Goal: Task Accomplishment & Management: Manage account settings

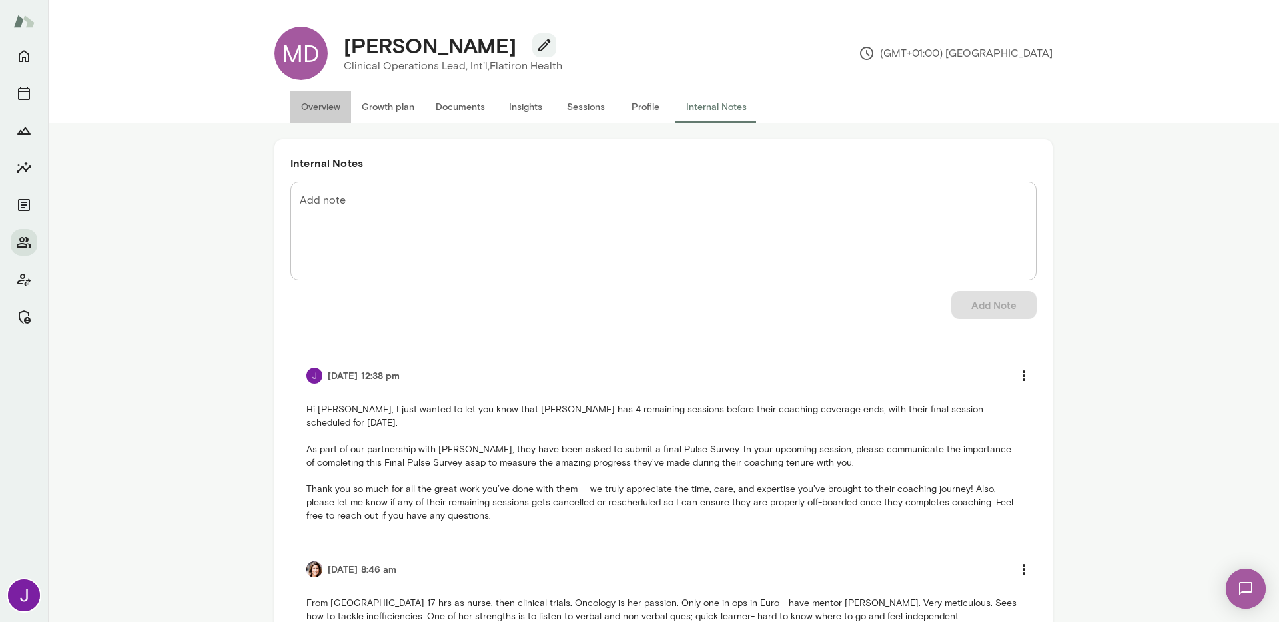
click at [316, 113] on button "Overview" at bounding box center [320, 107] width 61 height 32
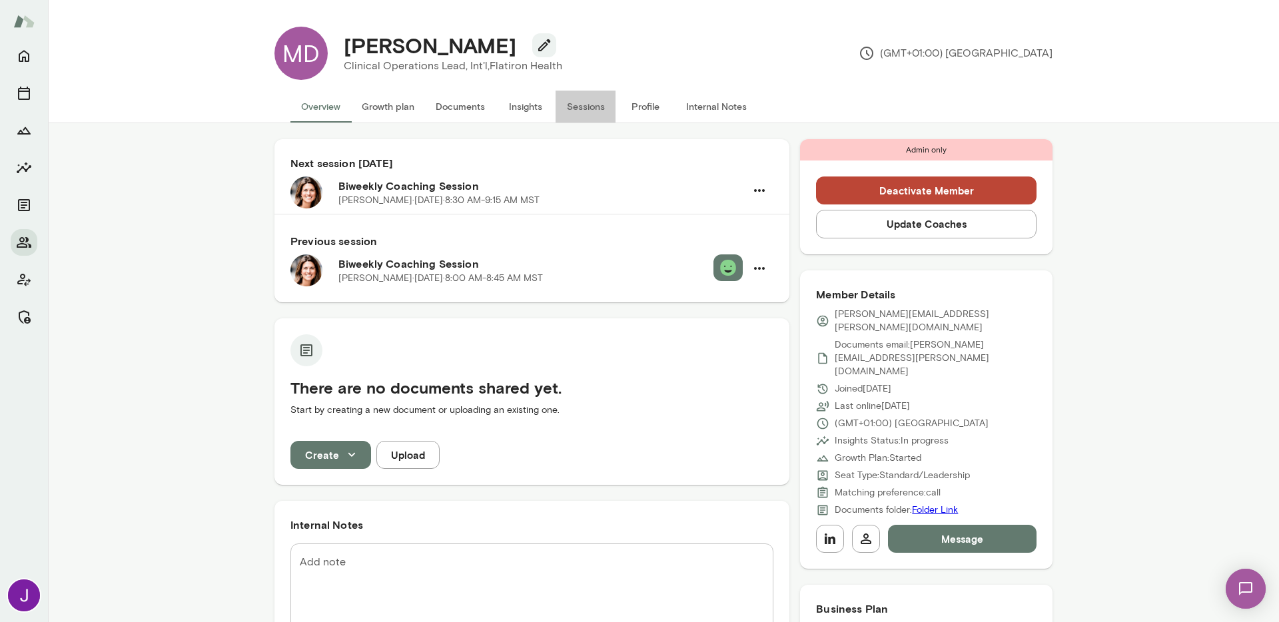
click at [592, 110] on button "Sessions" at bounding box center [586, 107] width 60 height 32
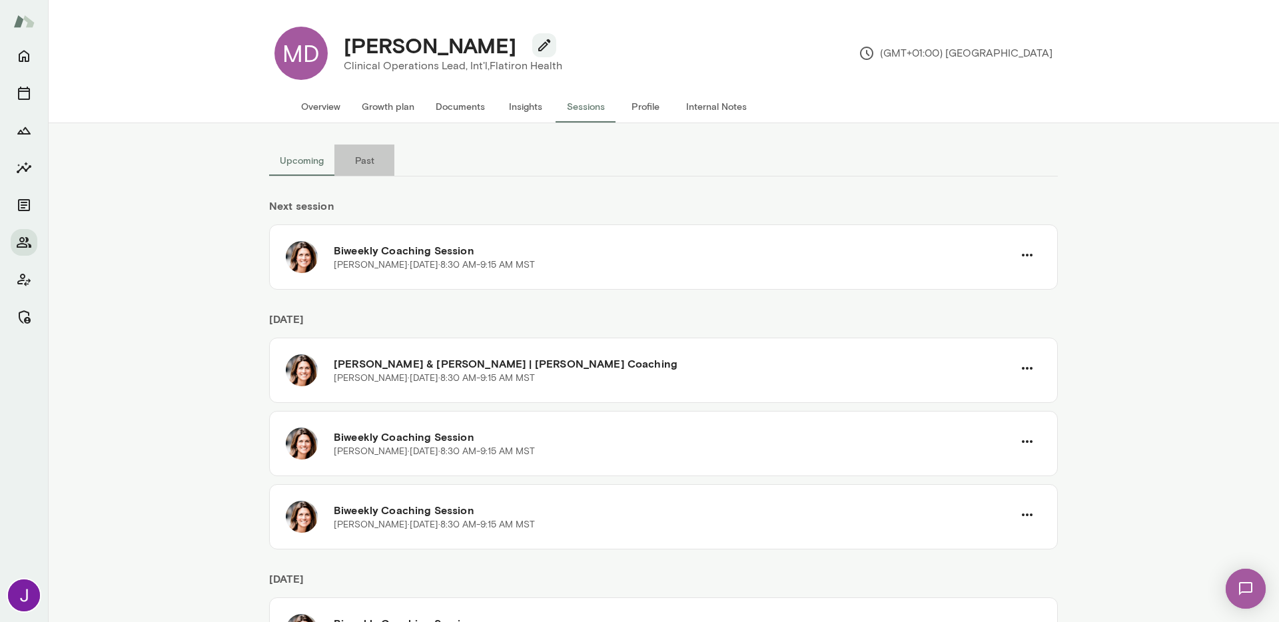
click at [364, 159] on button "Past" at bounding box center [364, 161] width 60 height 32
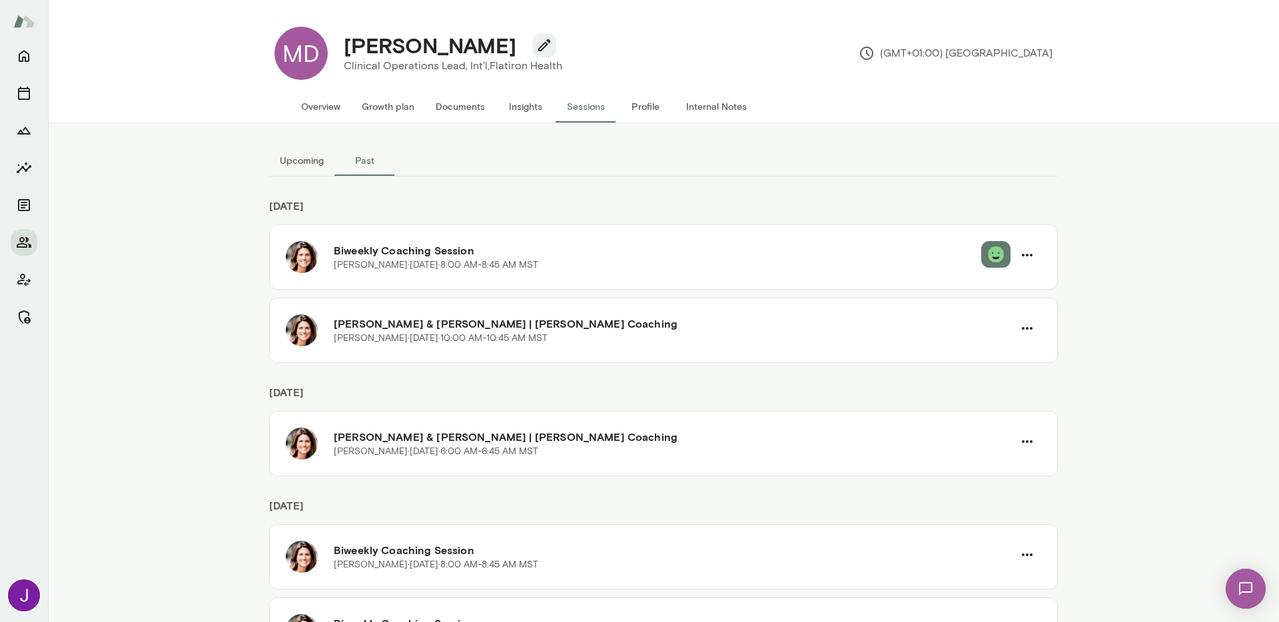
click at [309, 110] on button "Overview" at bounding box center [320, 107] width 61 height 32
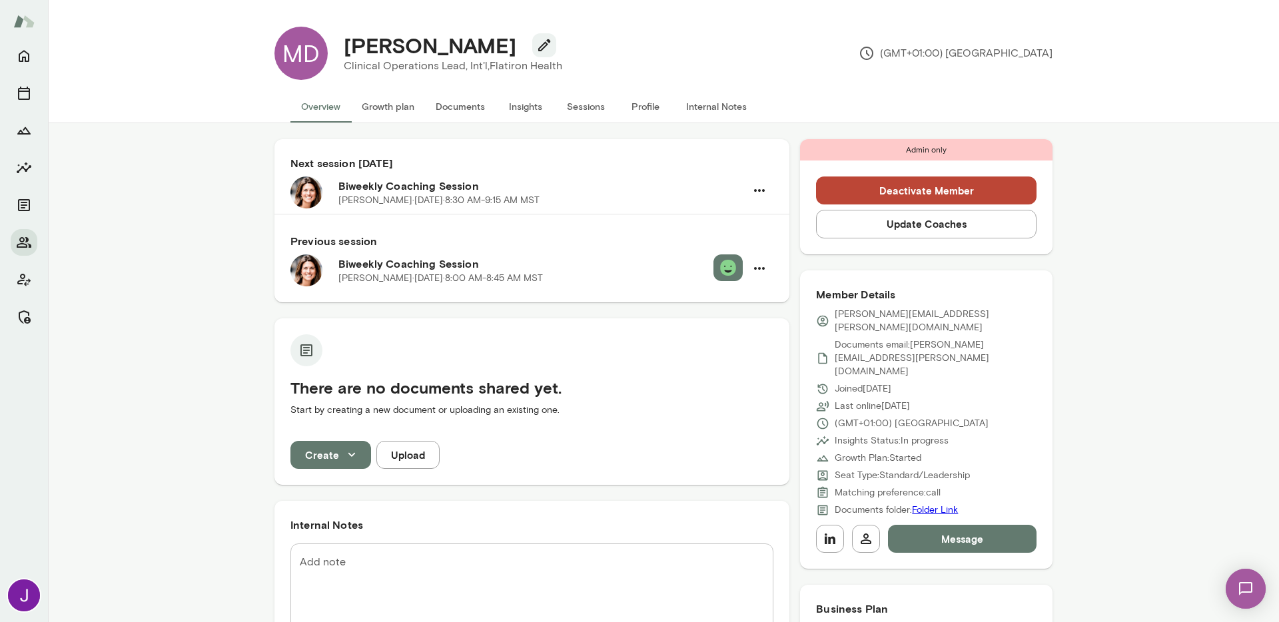
click at [586, 103] on button "Sessions" at bounding box center [586, 107] width 60 height 32
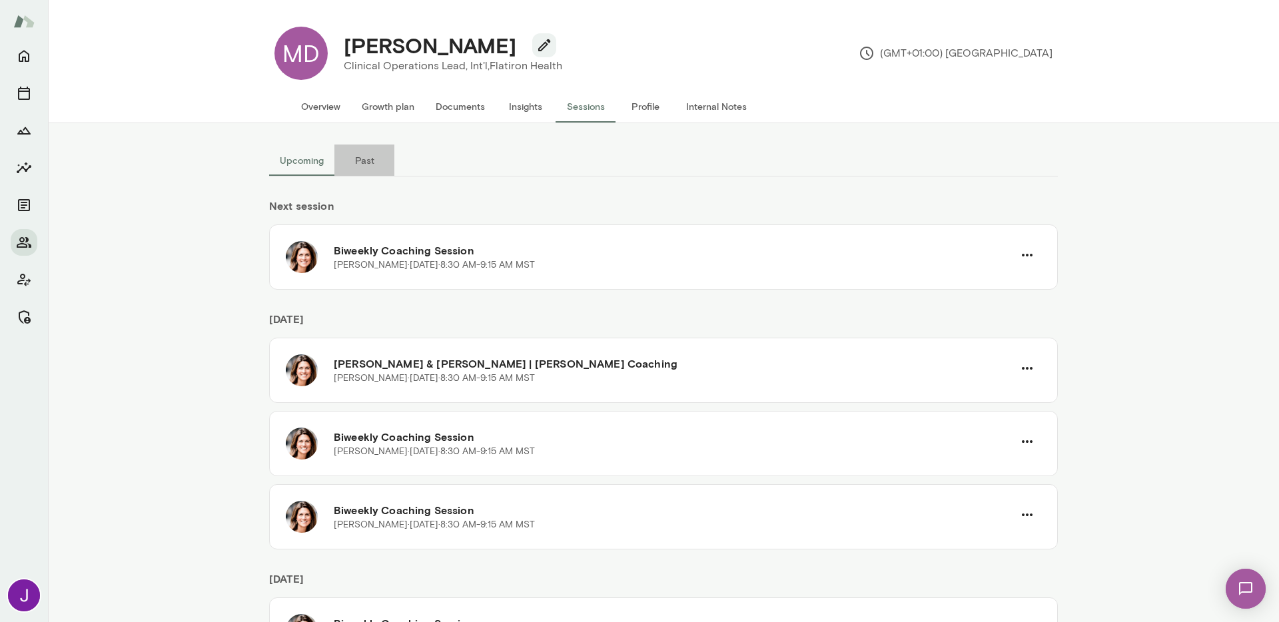
click at [348, 159] on button "Past" at bounding box center [364, 161] width 60 height 32
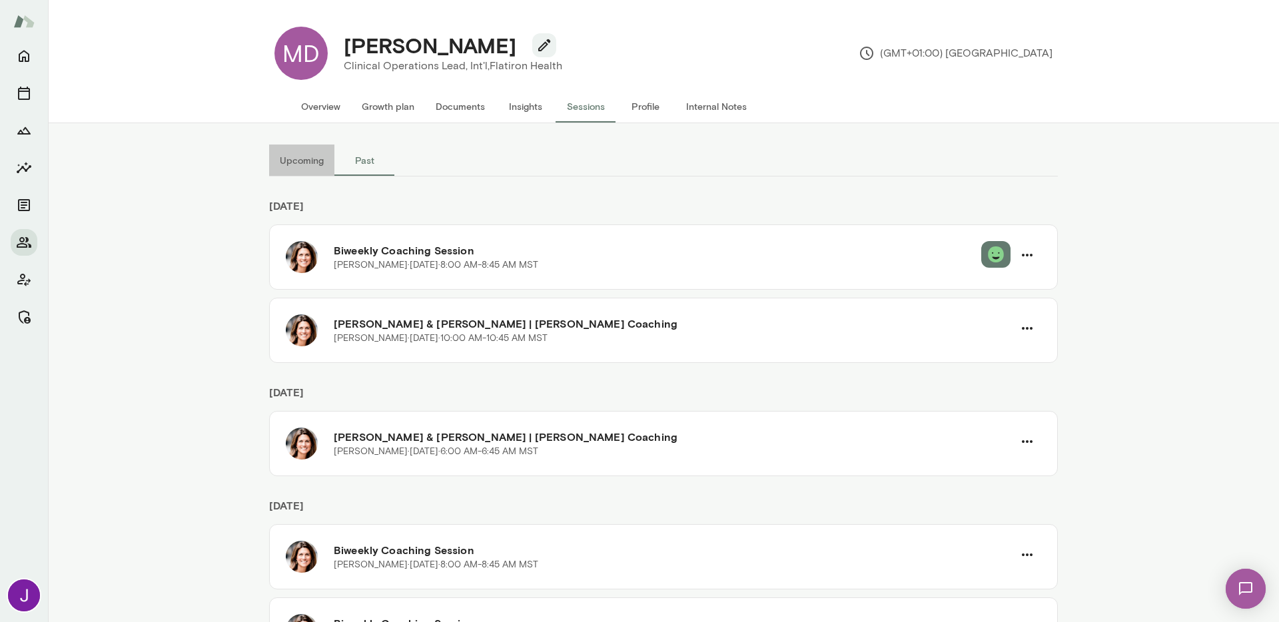
click at [286, 165] on button "Upcoming" at bounding box center [301, 161] width 65 height 32
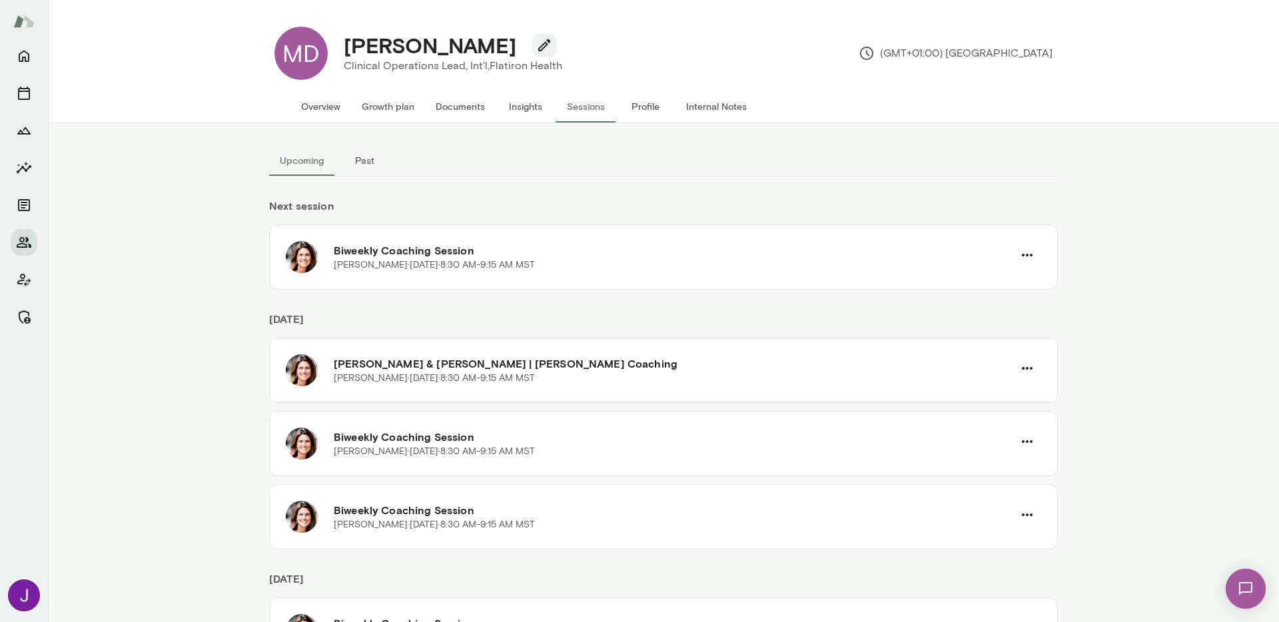
click at [375, 160] on button "Past" at bounding box center [364, 161] width 60 height 32
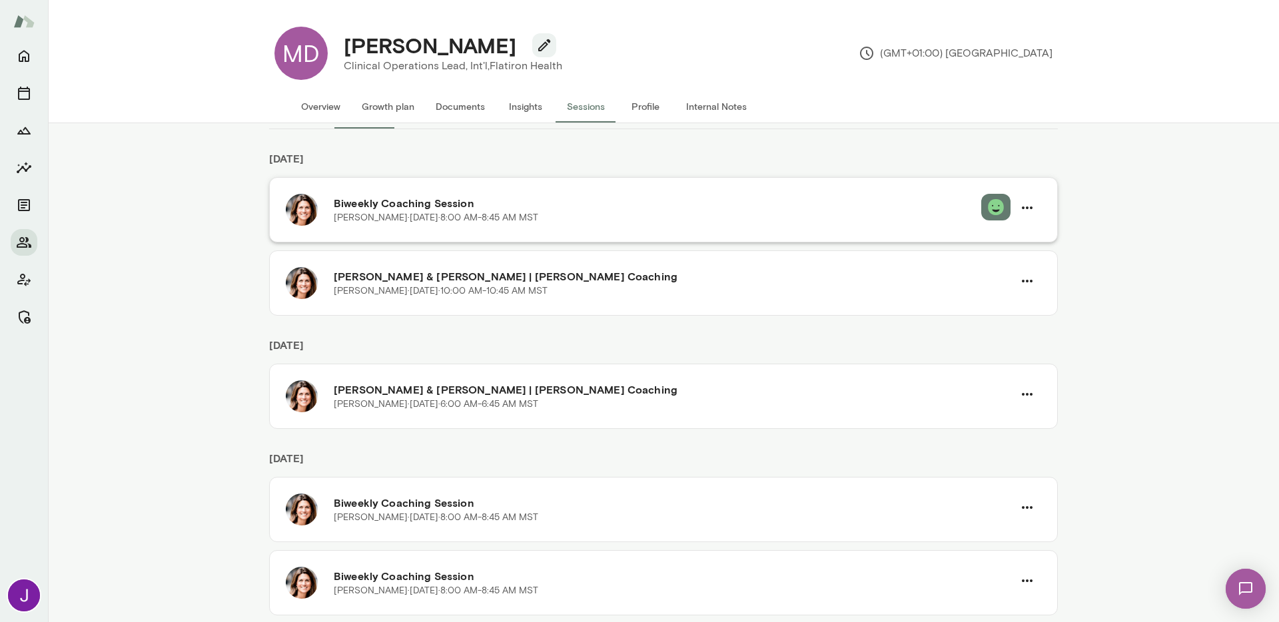
scroll to position [47, 0]
click at [324, 103] on button "Overview" at bounding box center [320, 107] width 61 height 32
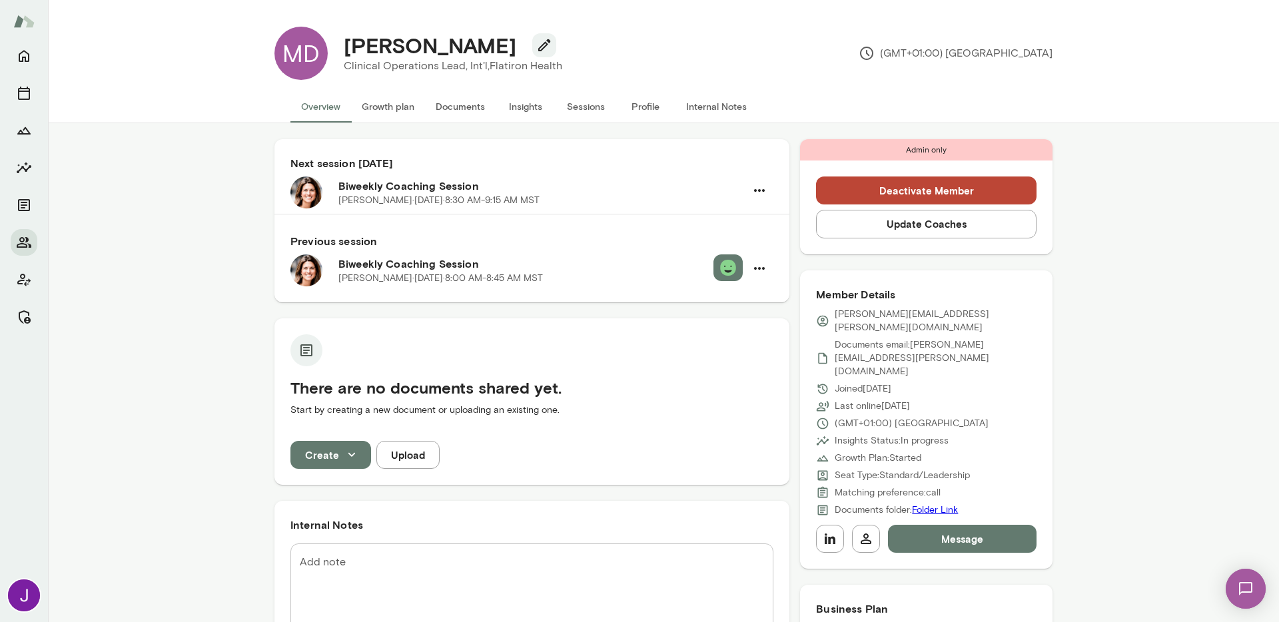
click at [578, 105] on button "Sessions" at bounding box center [586, 107] width 60 height 32
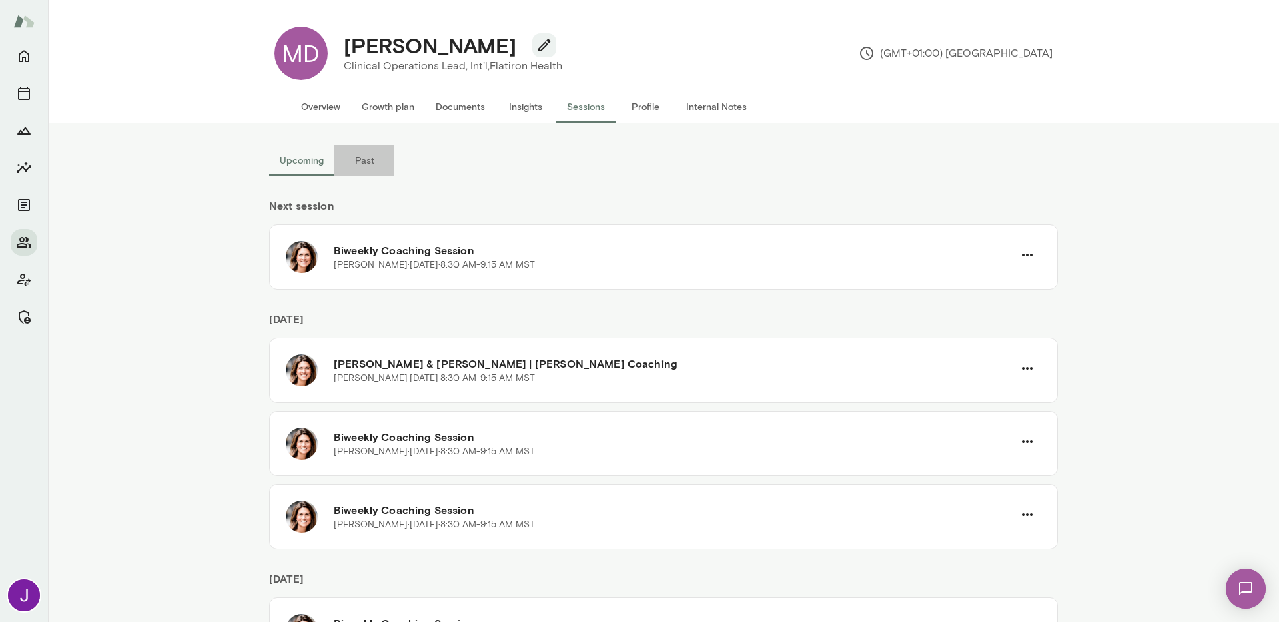
click at [368, 161] on button "Past" at bounding box center [364, 161] width 60 height 32
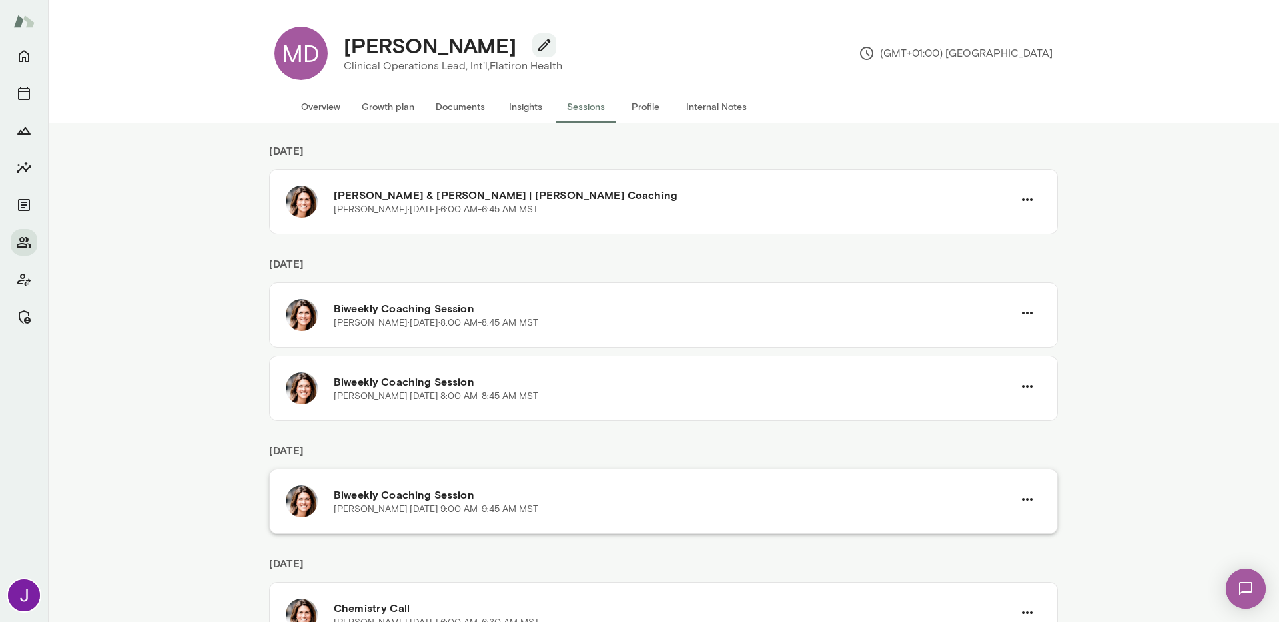
scroll to position [174, 0]
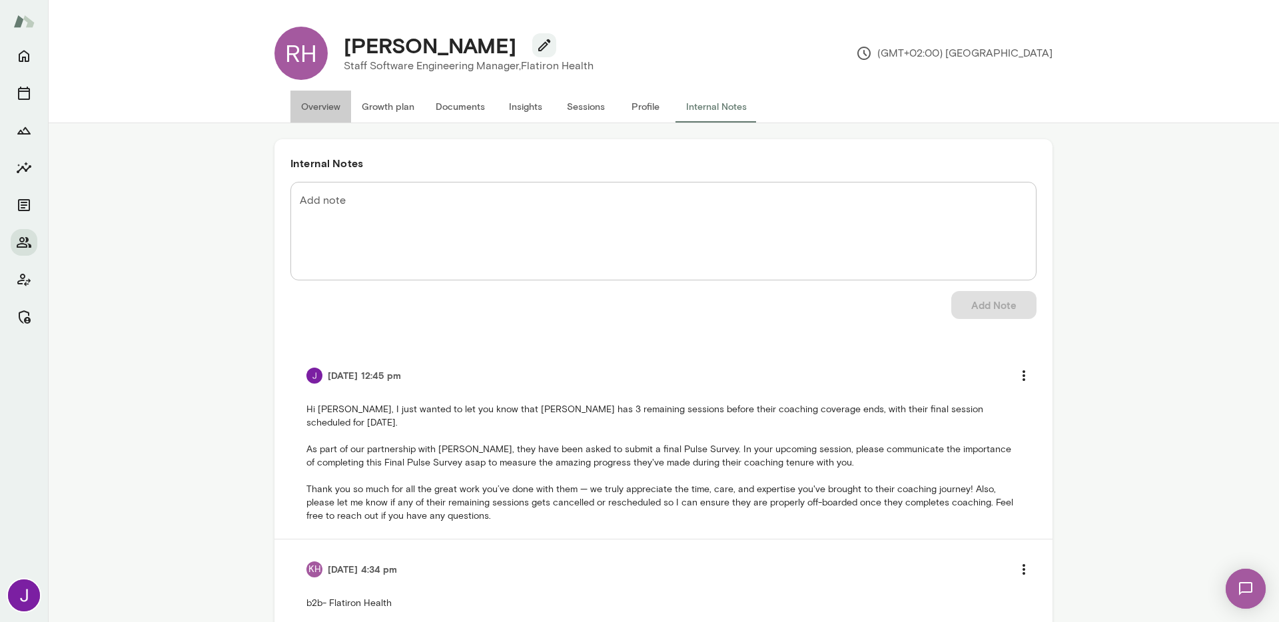
click at [334, 112] on button "Overview" at bounding box center [320, 107] width 61 height 32
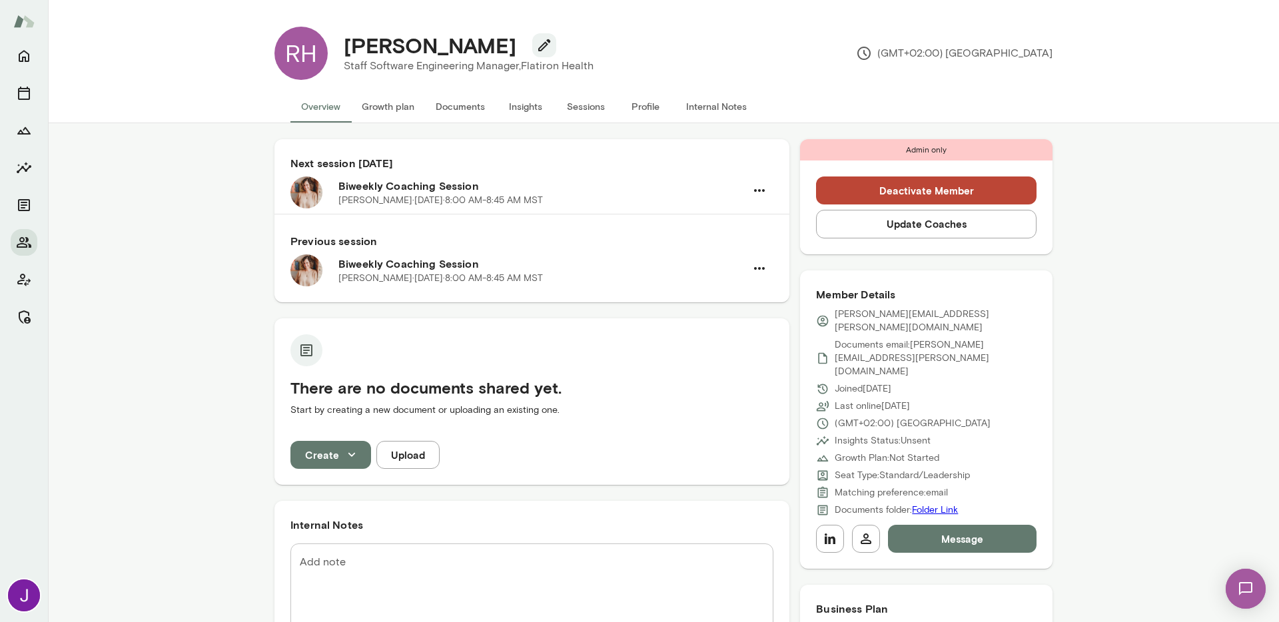
click at [577, 100] on button "Sessions" at bounding box center [586, 107] width 60 height 32
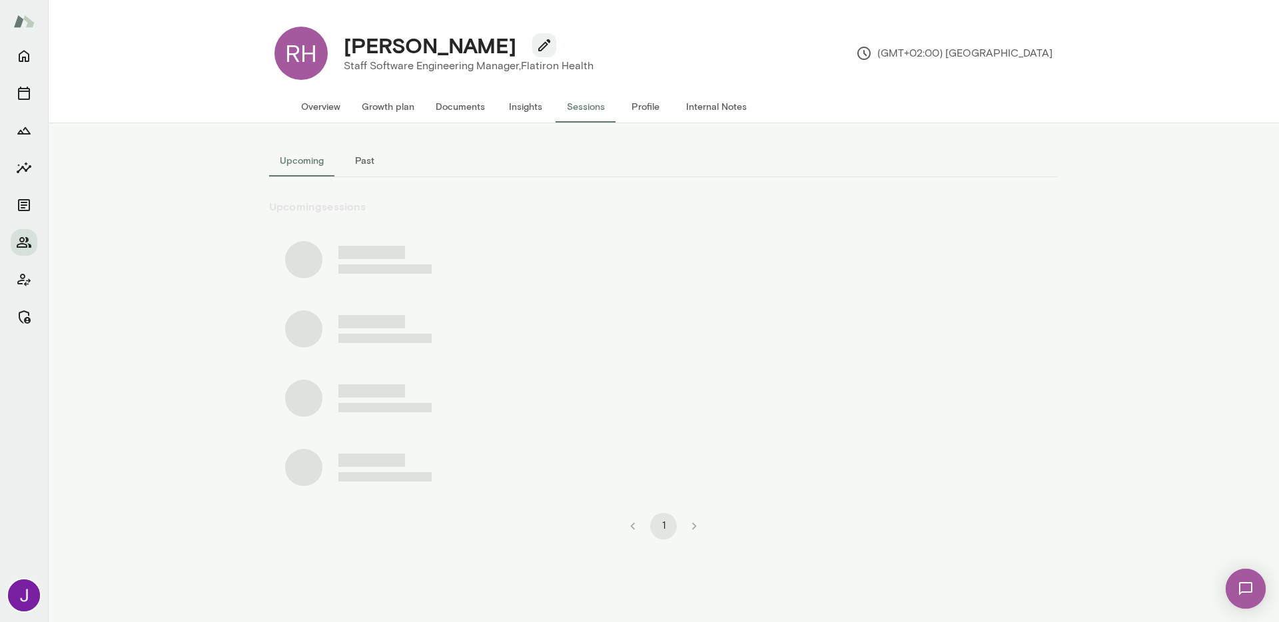
click at [370, 152] on button "Past" at bounding box center [364, 161] width 60 height 32
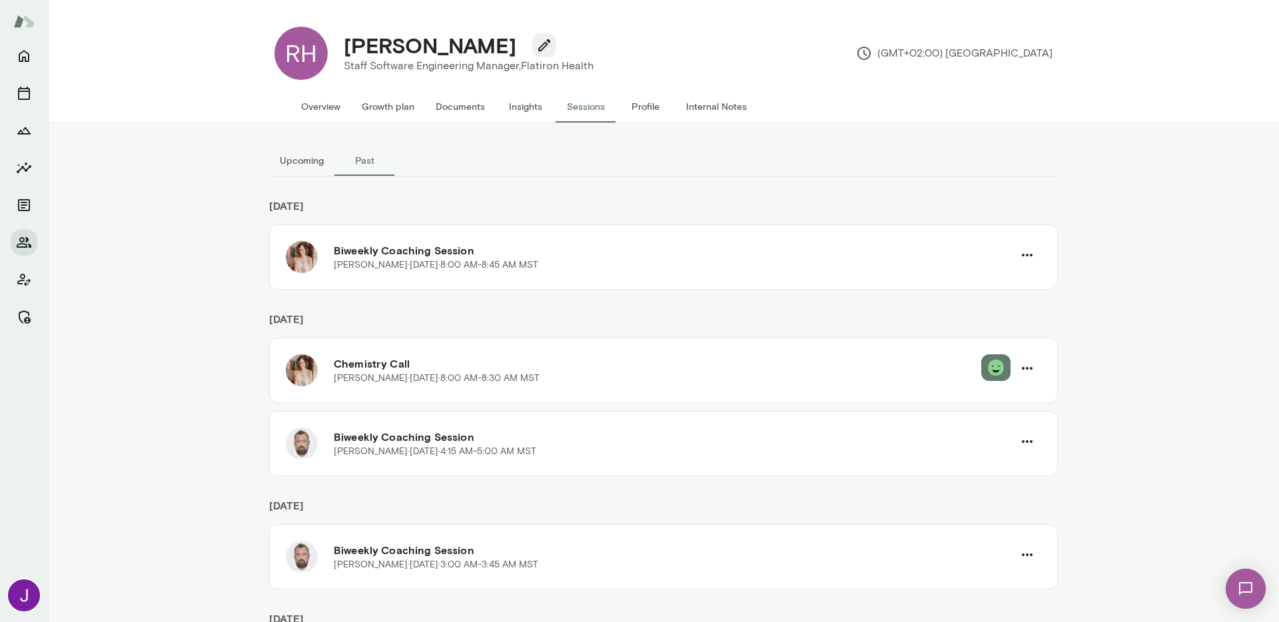
click at [292, 161] on button "Upcoming" at bounding box center [301, 161] width 65 height 32
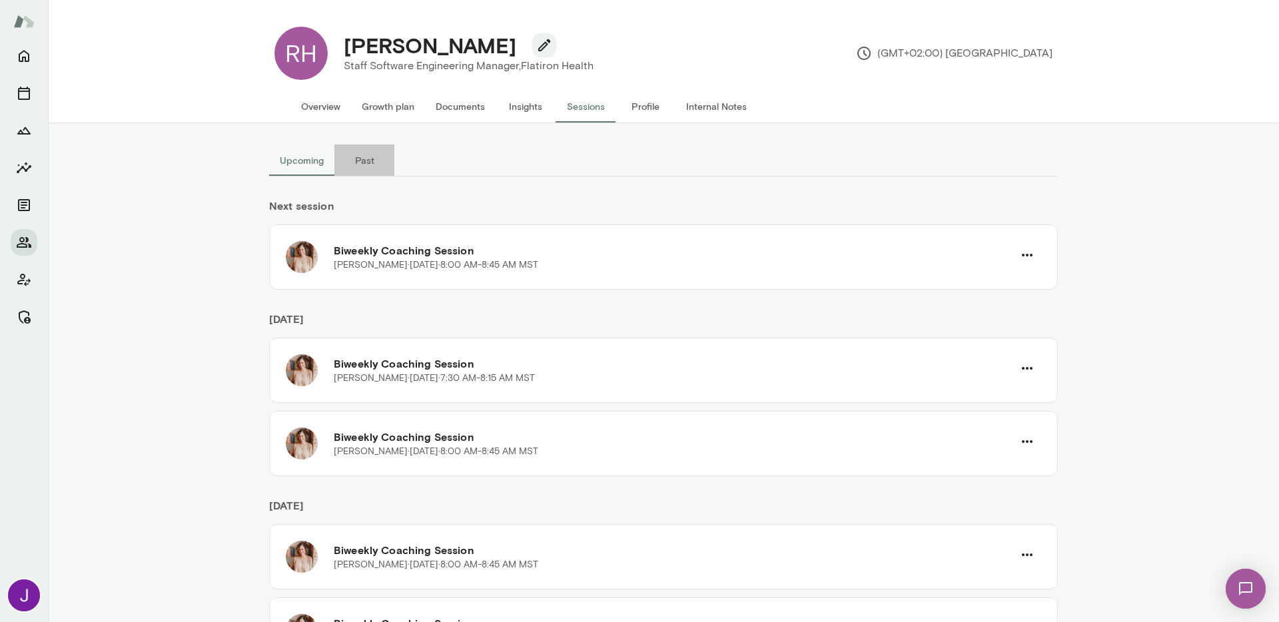
click at [359, 157] on button "Past" at bounding box center [364, 161] width 60 height 32
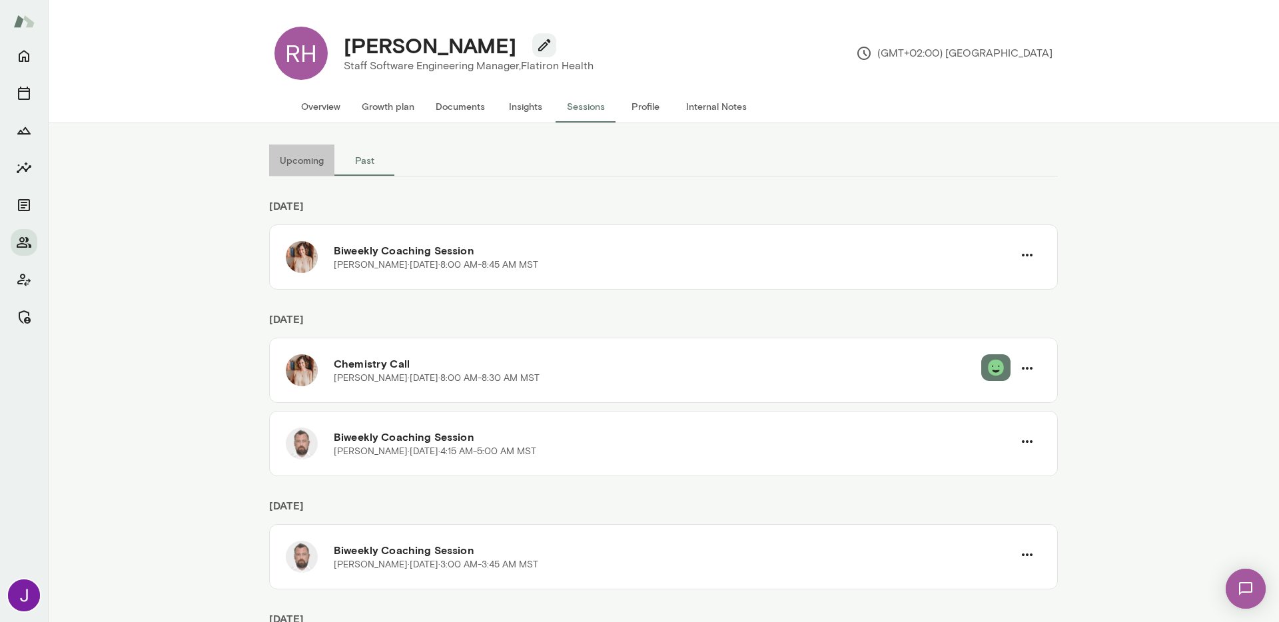
click at [287, 163] on button "Upcoming" at bounding box center [301, 161] width 65 height 32
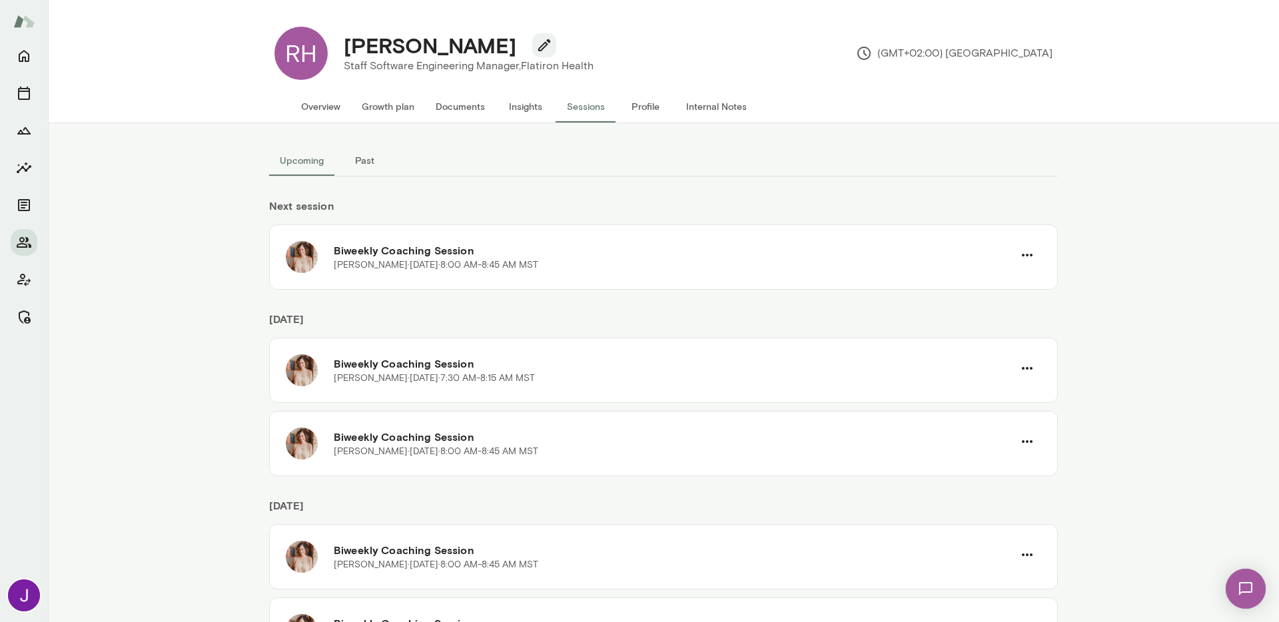
click at [360, 159] on button "Past" at bounding box center [364, 161] width 60 height 32
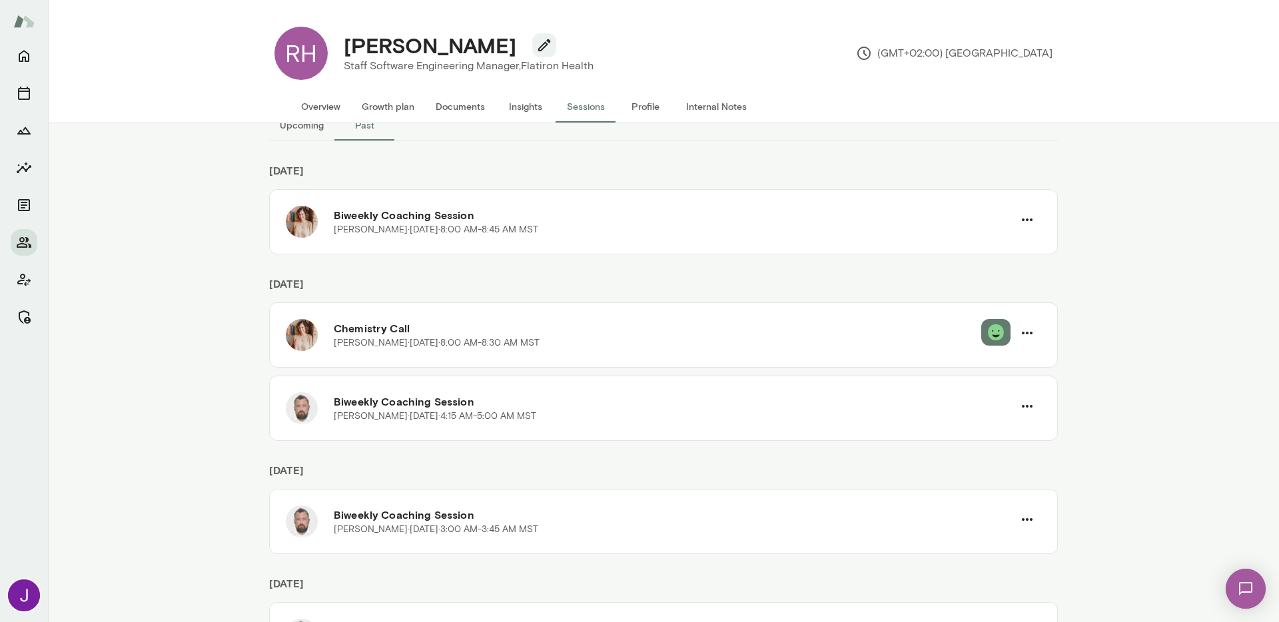
scroll to position [33, 0]
click at [304, 129] on button "Upcoming" at bounding box center [301, 128] width 65 height 32
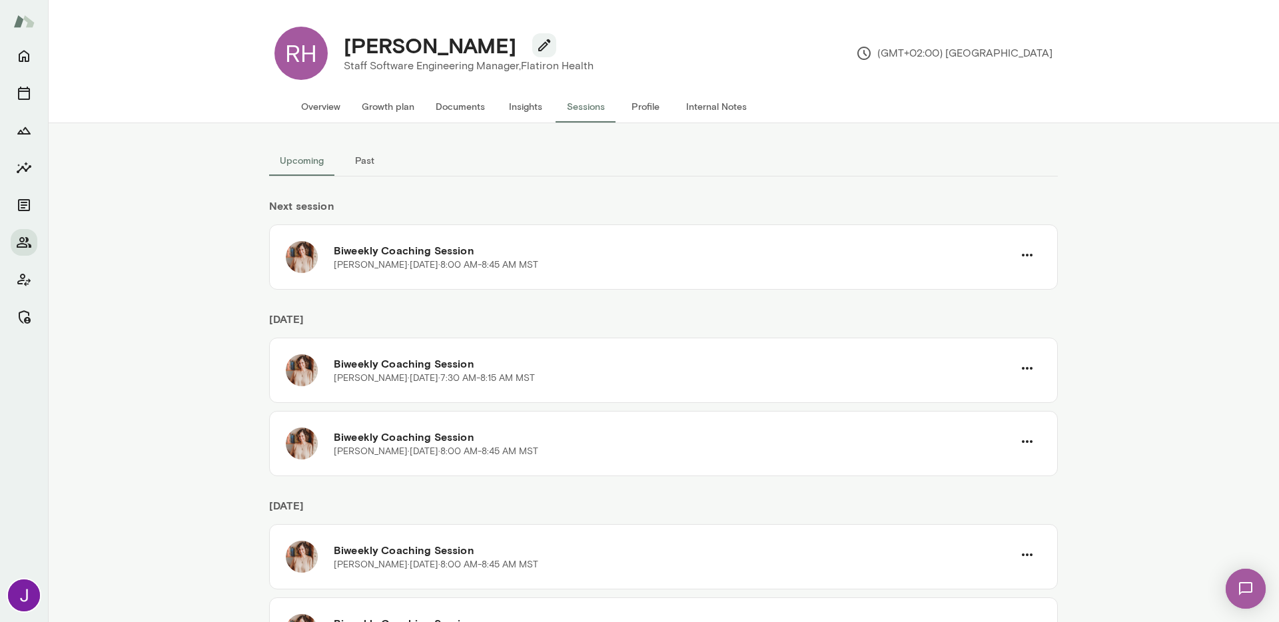
click at [342, 160] on button "Past" at bounding box center [364, 161] width 60 height 32
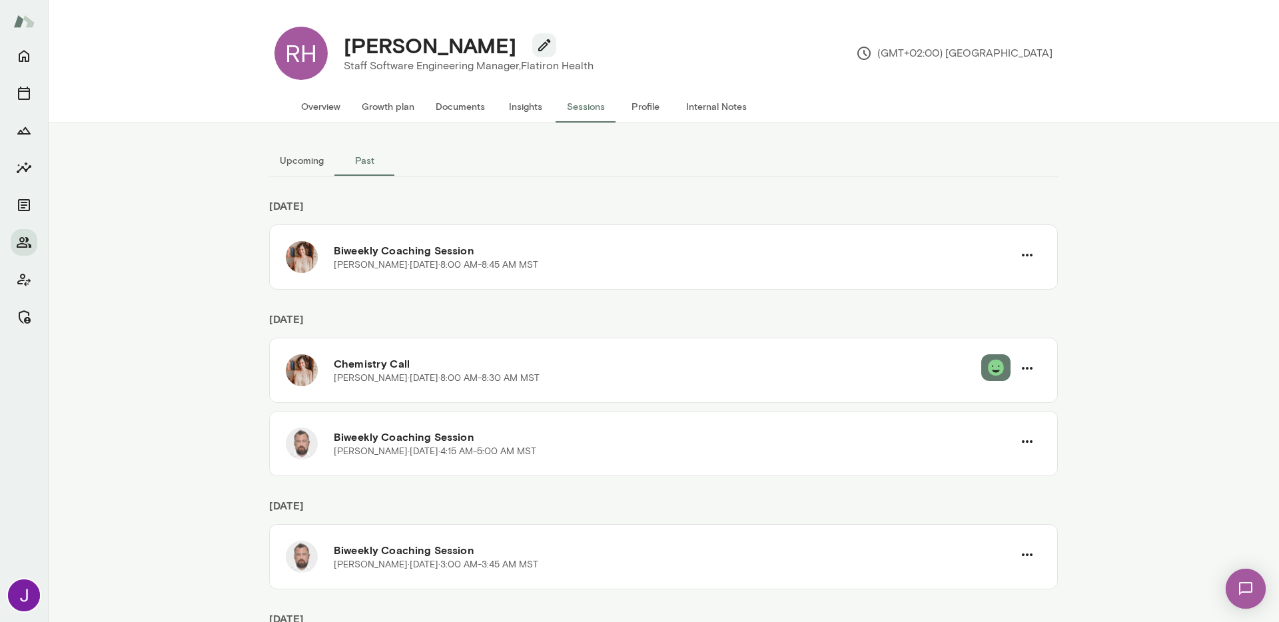
click at [297, 151] on button "Upcoming" at bounding box center [301, 161] width 65 height 32
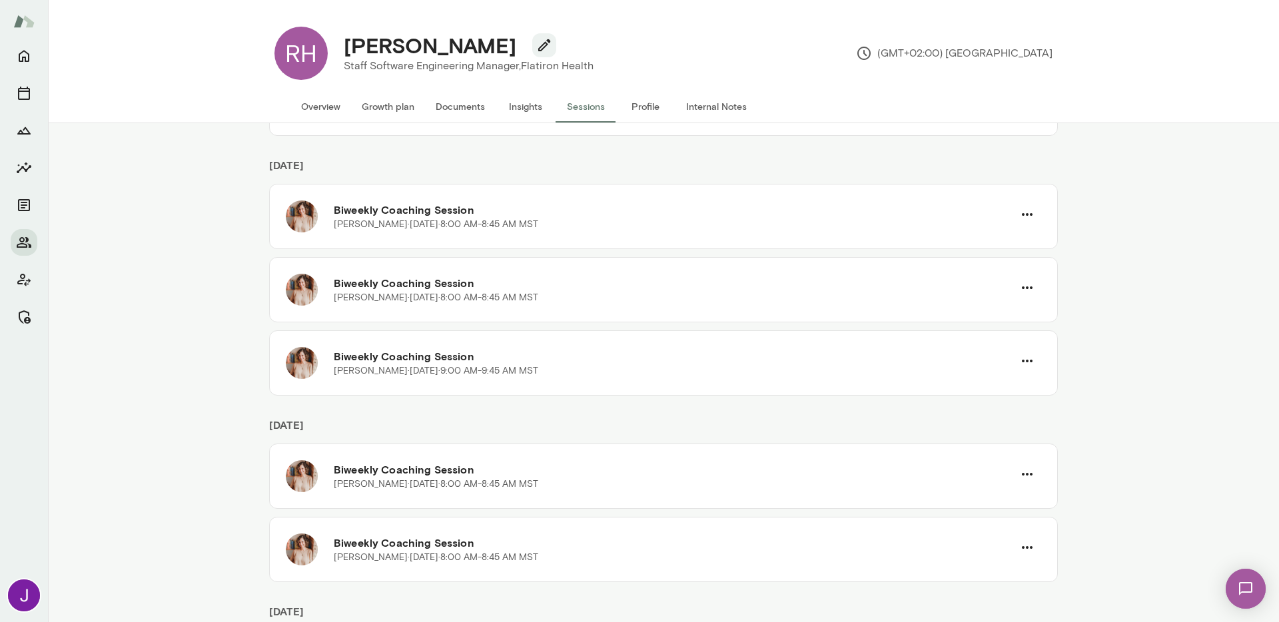
scroll to position [341, 0]
